Goal: Check status

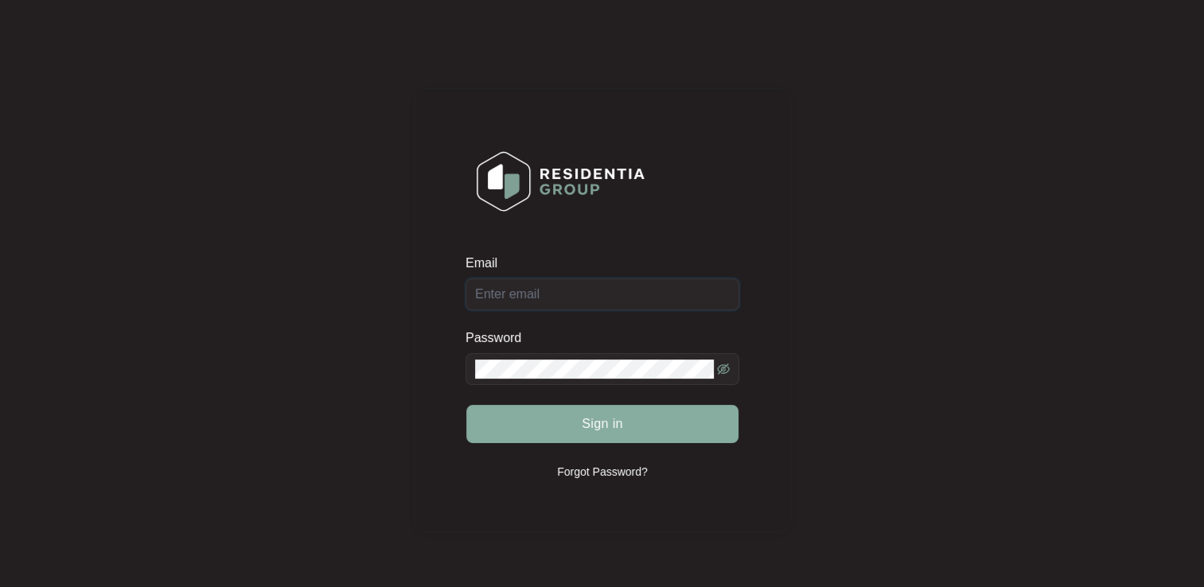
type input "[EMAIL_ADDRESS][DOMAIN_NAME]"
click at [575, 433] on button "Sign in" at bounding box center [602, 424] width 272 height 38
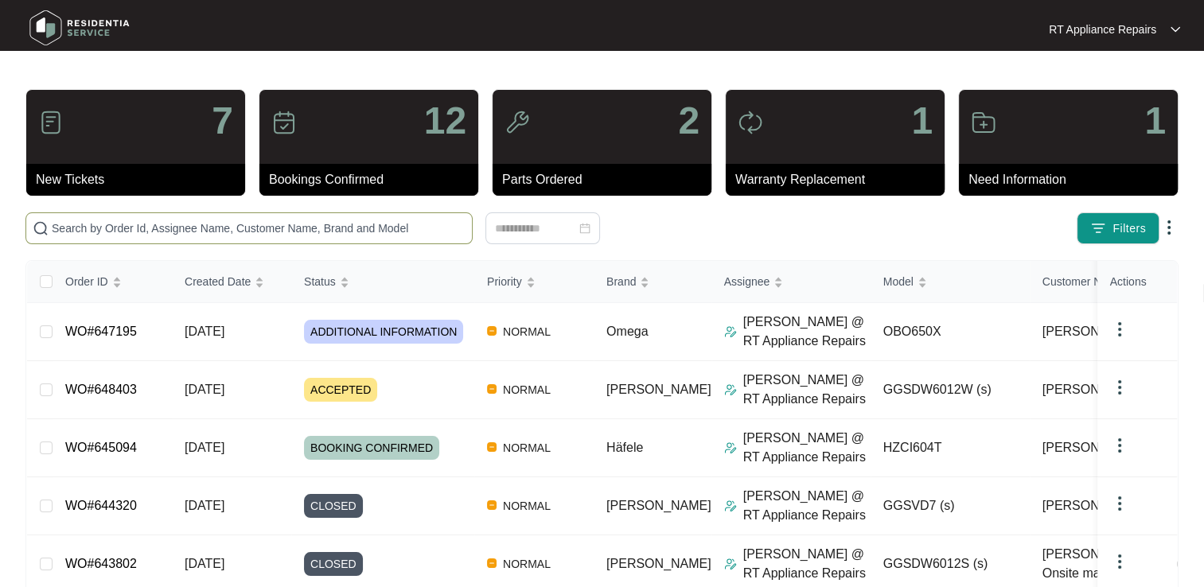
paste input "647195"
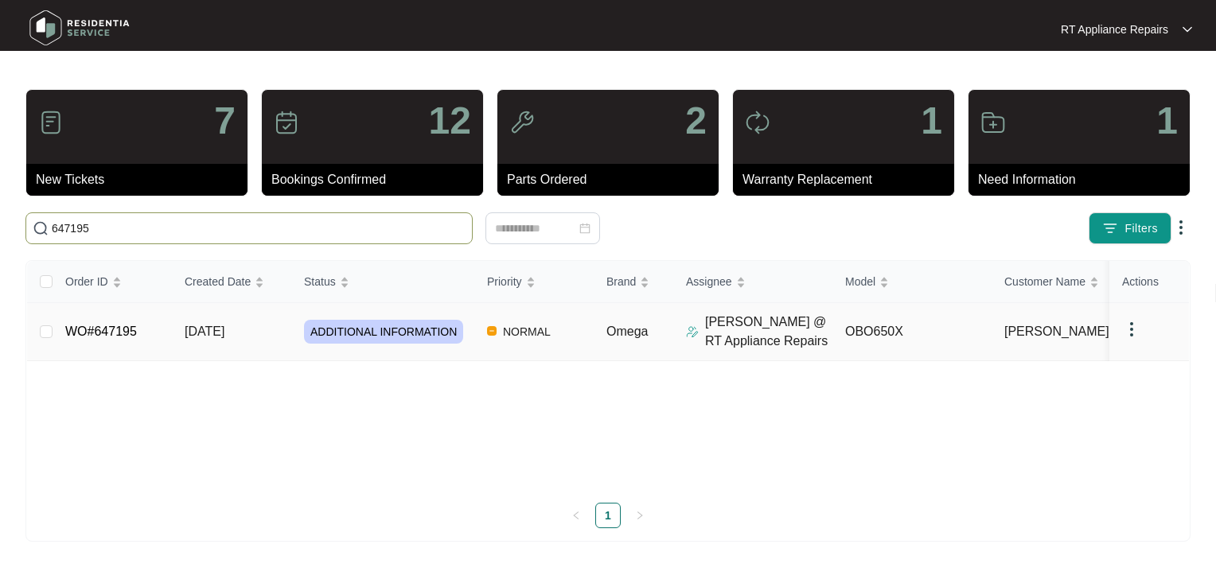
type input "647195"
click at [97, 334] on link "WO#647195" at bounding box center [101, 332] width 72 height 14
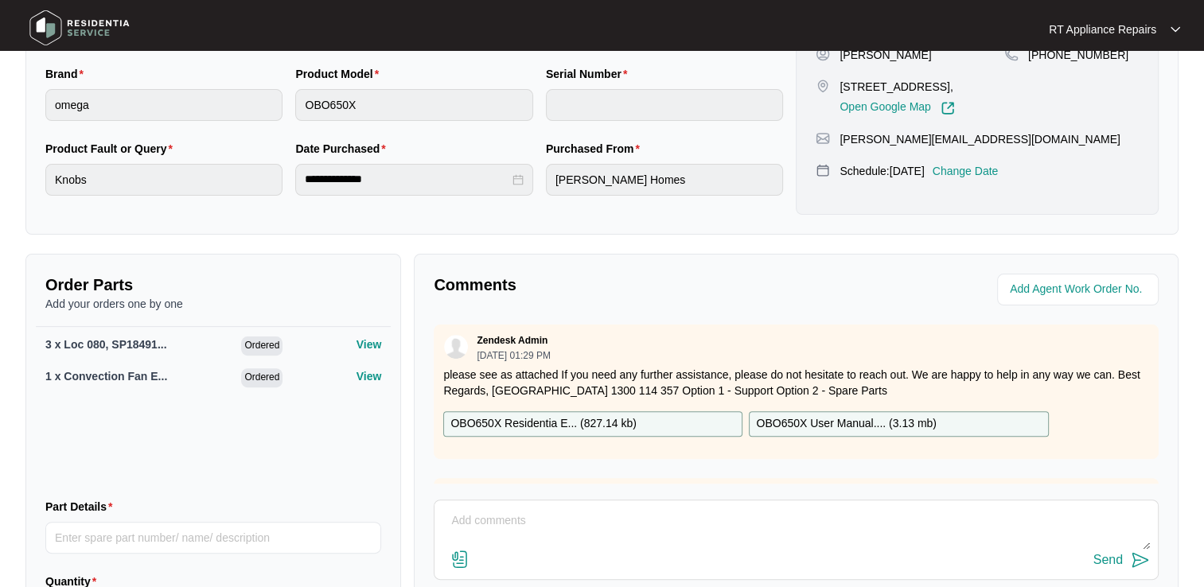
click at [1117, 34] on p "RT Appliance Repairs" at bounding box center [1102, 29] width 107 height 16
click at [1103, 84] on p "Log Out" at bounding box center [1127, 84] width 80 height 16
